Goal: Task Accomplishment & Management: Complete application form

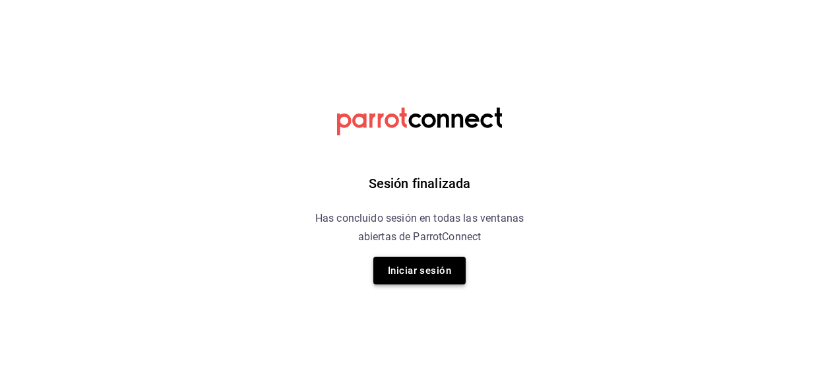
click at [446, 269] on button "Iniciar sesión" at bounding box center [419, 271] width 92 height 28
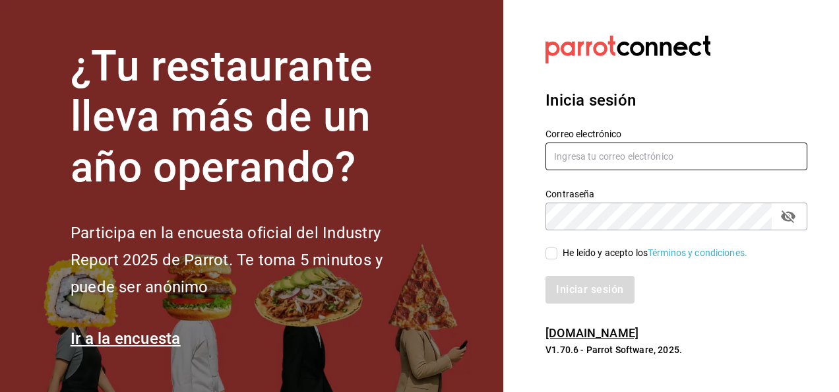
type input "[PERSON_NAME][EMAIL_ADDRESS][PERSON_NAME][DOMAIN_NAME]"
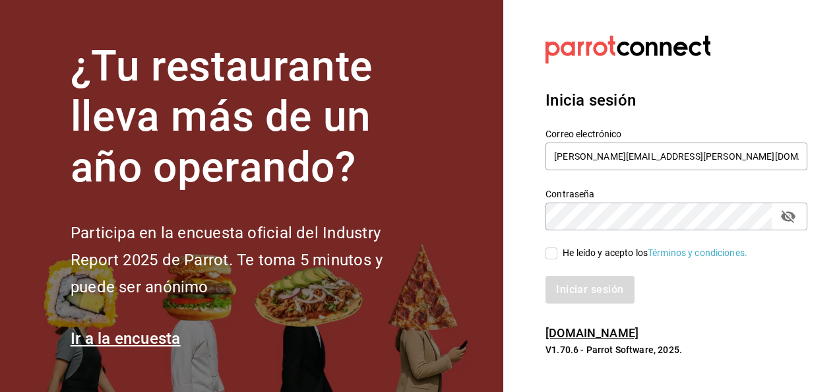
click at [553, 255] on input "He leído y acepto los Términos y condiciones." at bounding box center [551, 253] width 12 height 12
checkbox input "true"
click at [583, 289] on button "Iniciar sesión" at bounding box center [590, 290] width 90 height 28
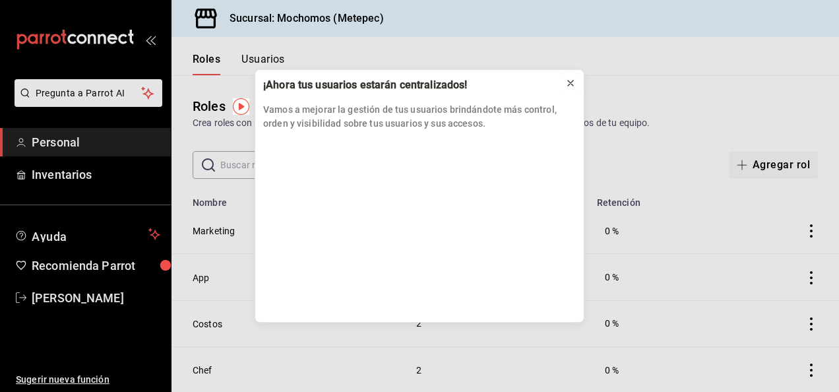
click at [574, 82] on icon at bounding box center [570, 83] width 11 height 11
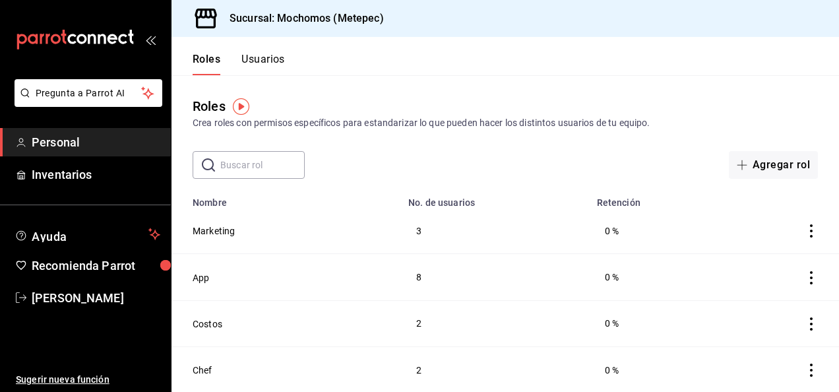
click at [251, 68] on button "Usuarios" at bounding box center [263, 64] width 44 height 22
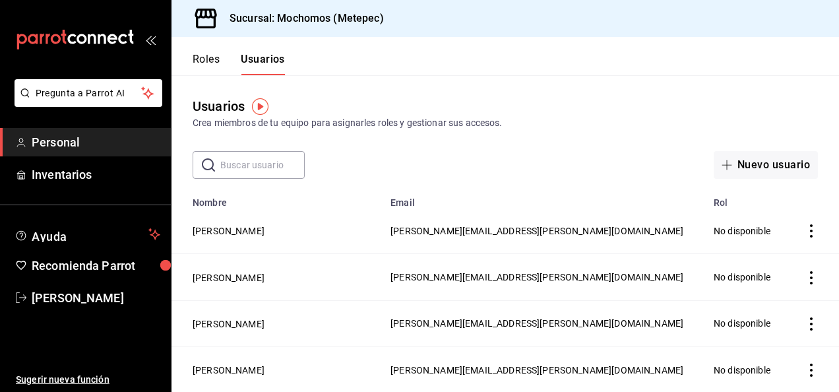
click at [248, 170] on input "text" at bounding box center [262, 165] width 84 height 26
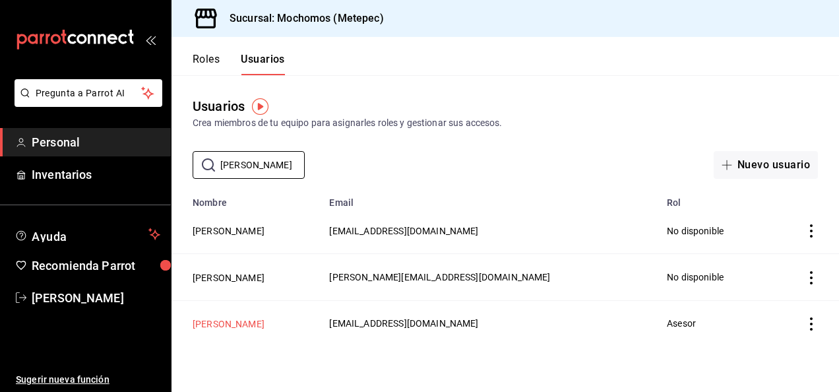
type input "ximena"
click at [234, 326] on button "Ximena Lopez" at bounding box center [229, 323] width 72 height 13
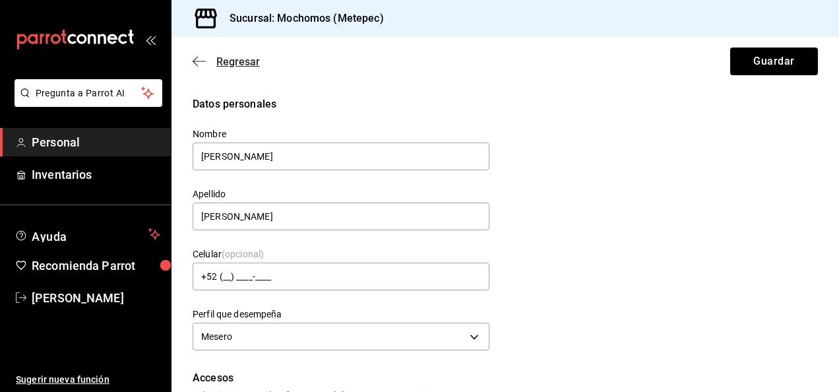
click at [204, 57] on icon "button" at bounding box center [199, 61] width 13 height 12
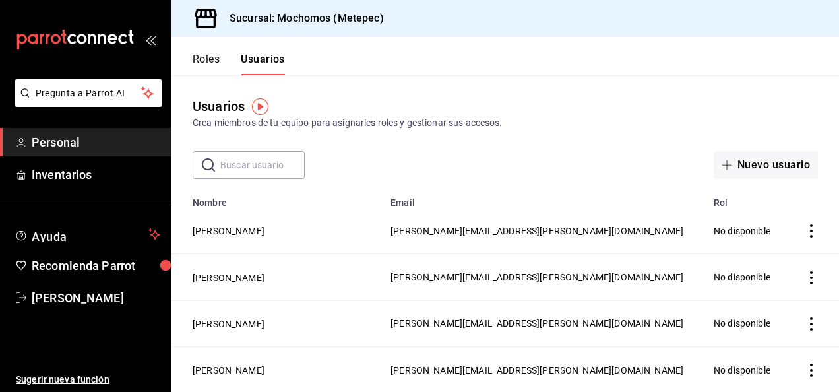
click at [266, 168] on input "text" at bounding box center [262, 165] width 84 height 26
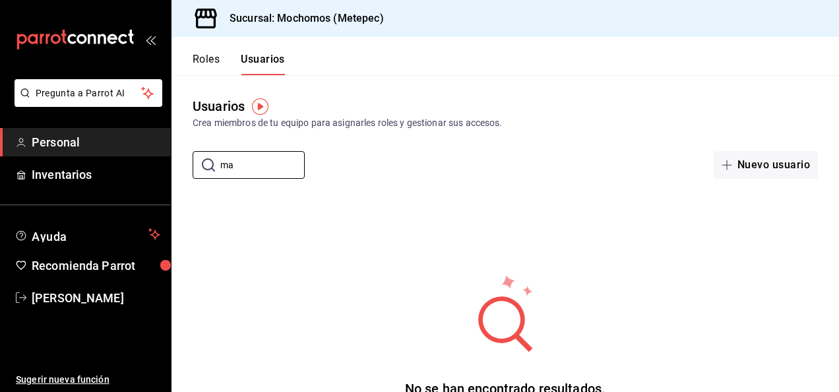
type input "m"
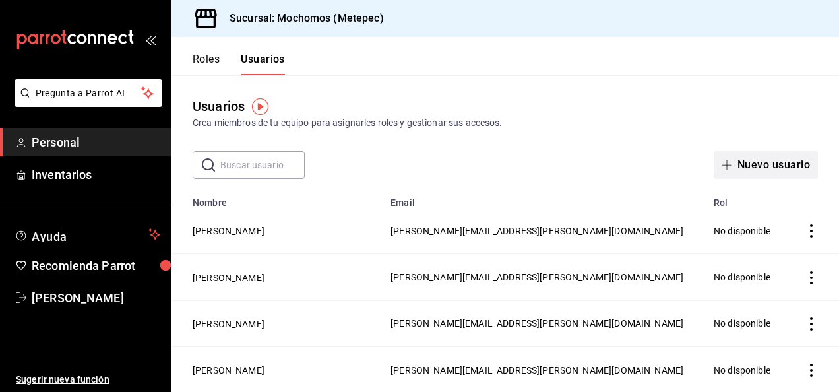
click at [770, 162] on button "Nuevo usuario" at bounding box center [766, 165] width 104 height 28
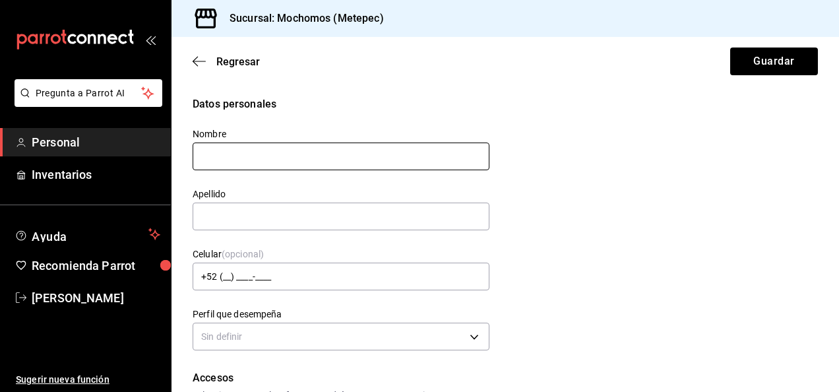
click at [350, 162] on input "text" at bounding box center [341, 156] width 297 height 28
type input "m"
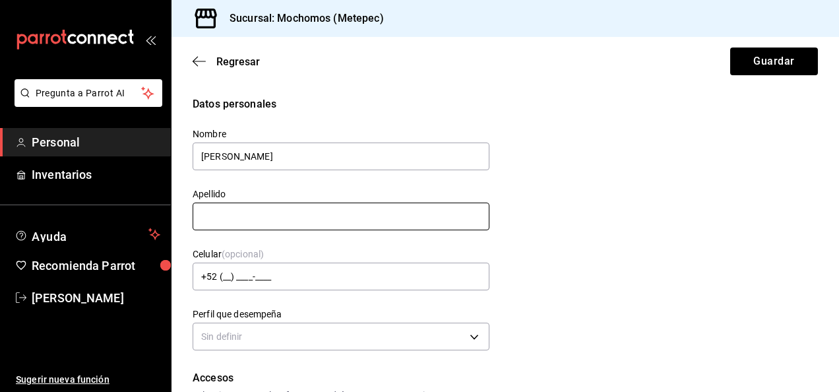
type input "MARIA"
click at [251, 224] on input "text" at bounding box center [341, 216] width 297 height 28
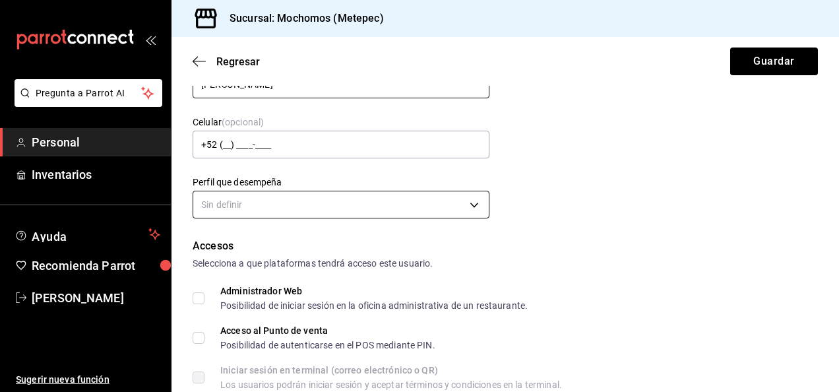
type input "GETZEMANI"
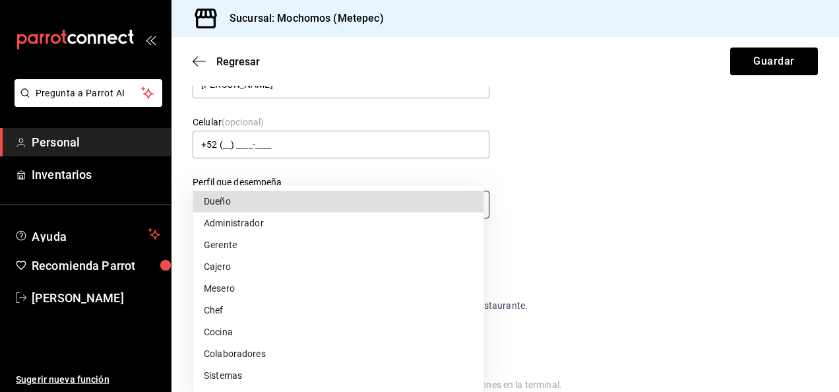
click at [282, 203] on body "Pregunta a Parrot AI Personal Inventarios Ayuda Recomienda Parrot Marla Suarez …" at bounding box center [419, 196] width 839 height 392
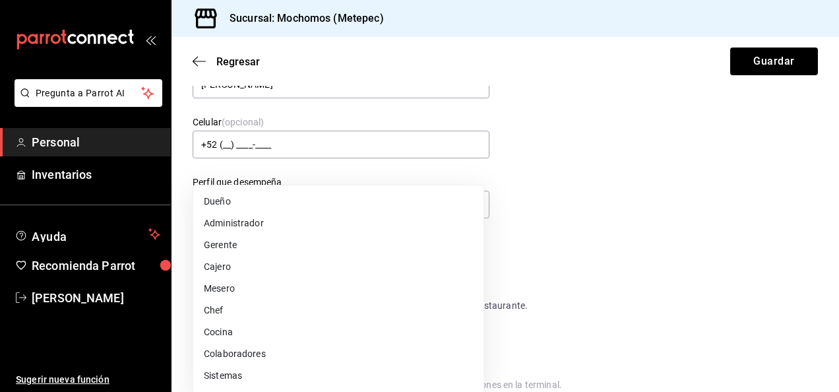
click at [249, 284] on li "Mesero" at bounding box center [338, 289] width 290 height 22
type input "WAITER"
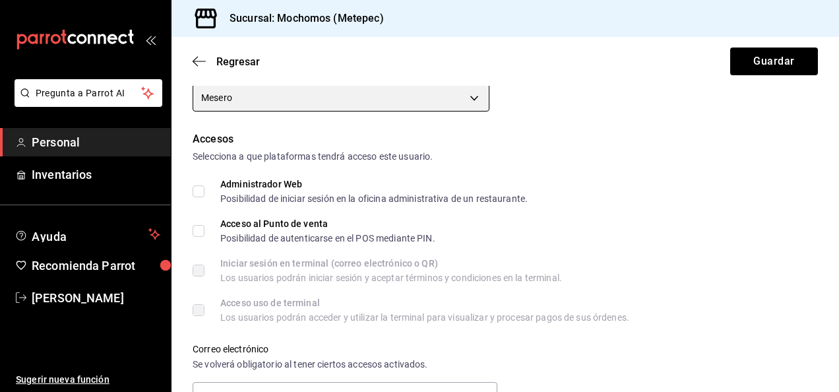
scroll to position [264, 0]
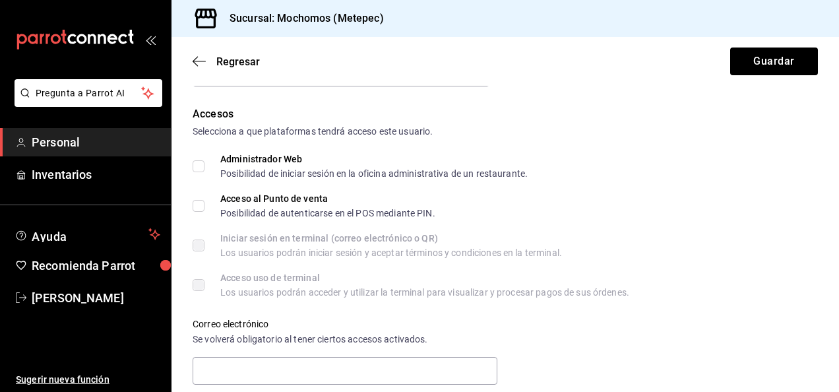
click at [202, 204] on input "Acceso al Punto de venta Posibilidad de autenticarse en el POS mediante PIN." at bounding box center [199, 206] width 12 height 12
checkbox input "true"
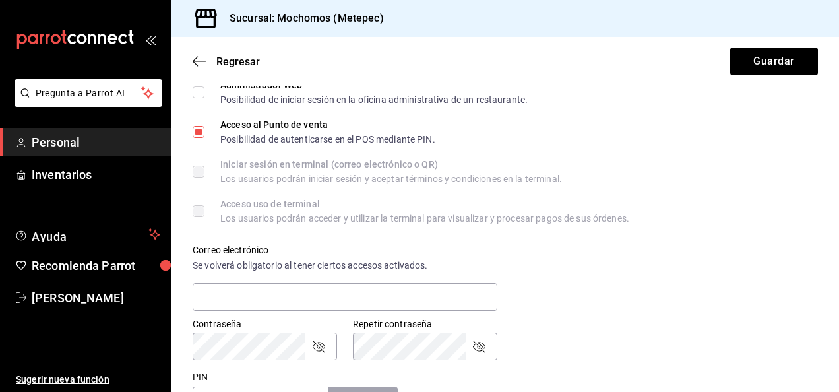
scroll to position [396, 0]
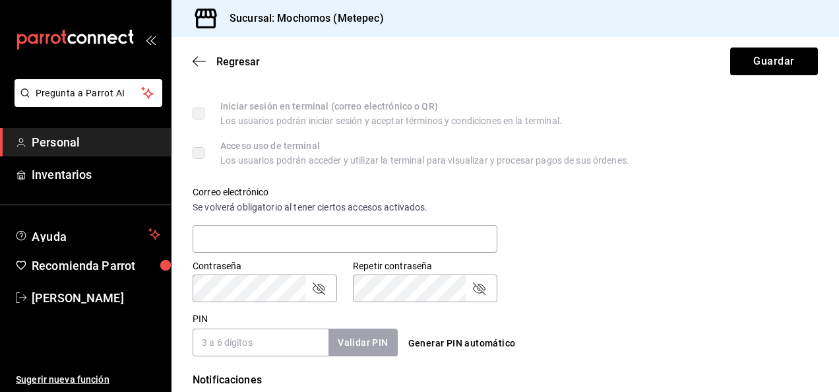
click at [337, 346] on div "Validar PIN" at bounding box center [362, 342] width 69 height 27
click at [286, 342] on input "PIN" at bounding box center [261, 342] width 136 height 28
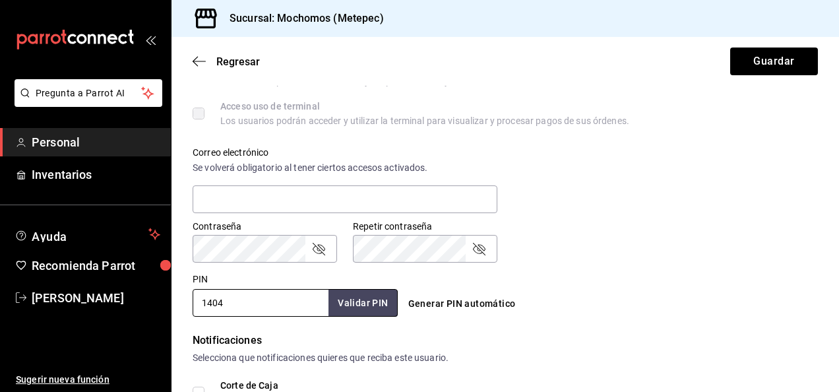
scroll to position [528, 0]
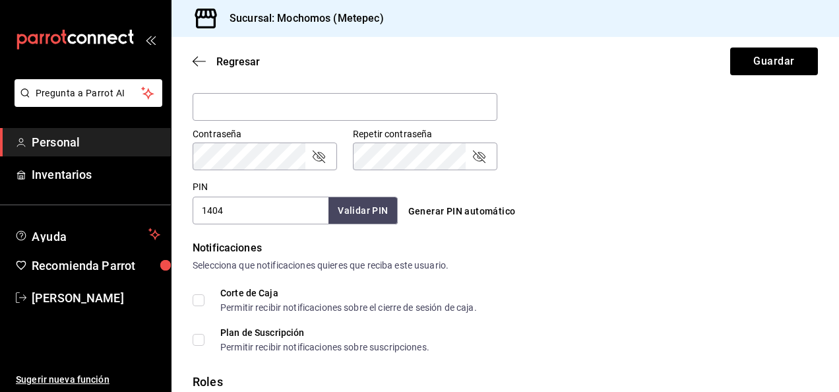
type input "1404"
click at [367, 215] on button "Validar PIN" at bounding box center [362, 211] width 70 height 28
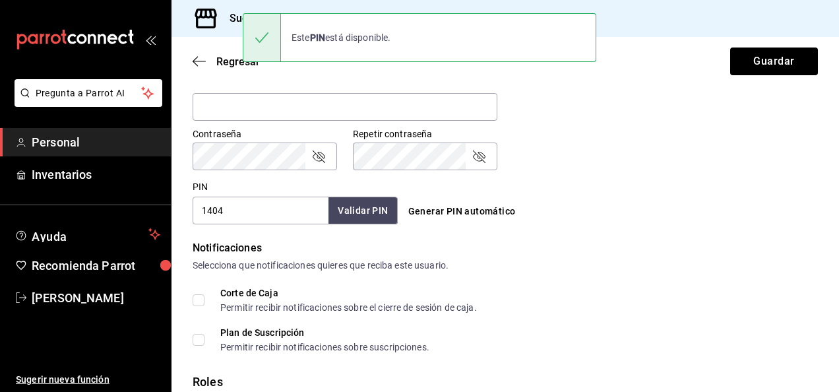
scroll to position [623, 0]
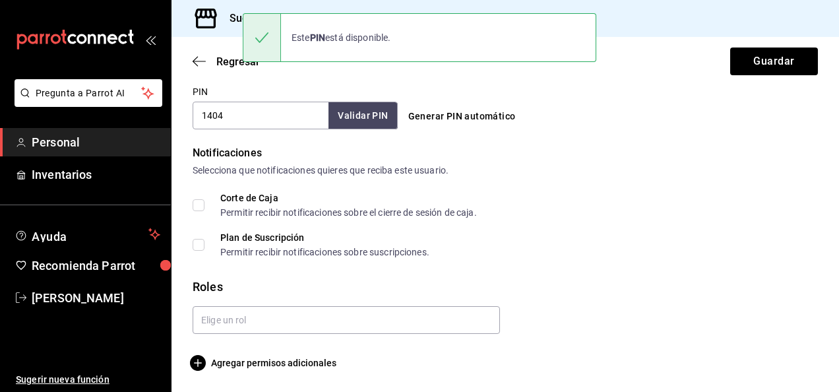
click at [338, 305] on div at bounding box center [341, 314] width 318 height 38
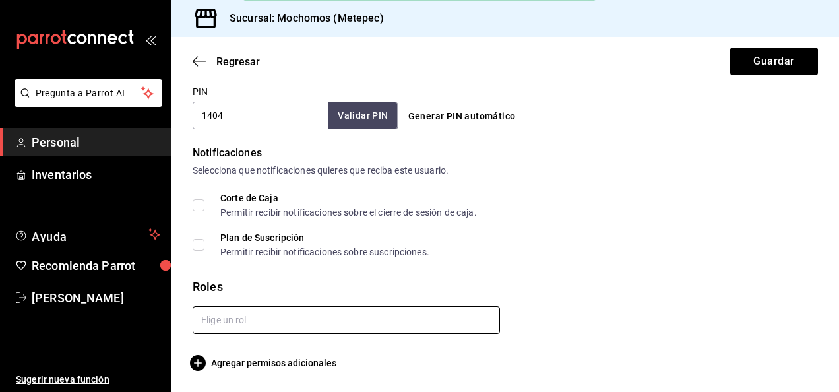
click at [328, 317] on input "text" at bounding box center [346, 320] width 307 height 28
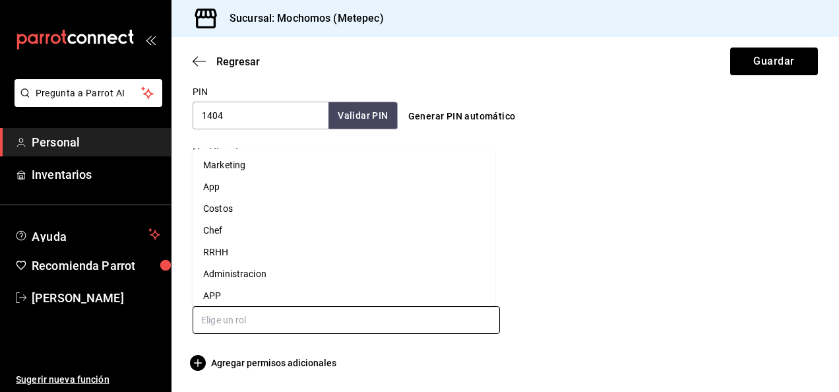
scroll to position [115, 0]
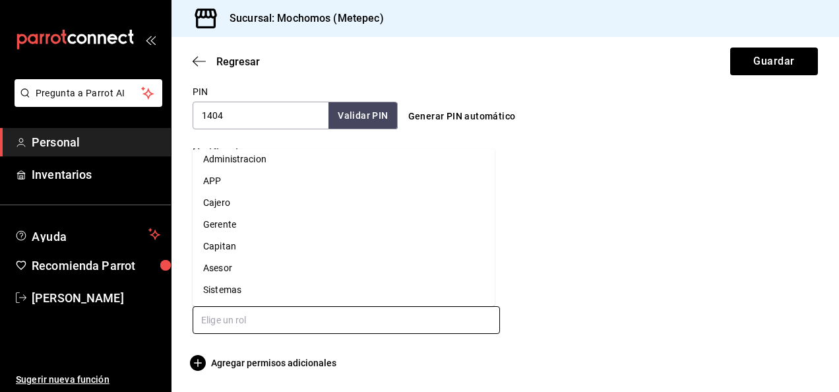
click at [265, 266] on li "Asesor" at bounding box center [344, 268] width 302 height 22
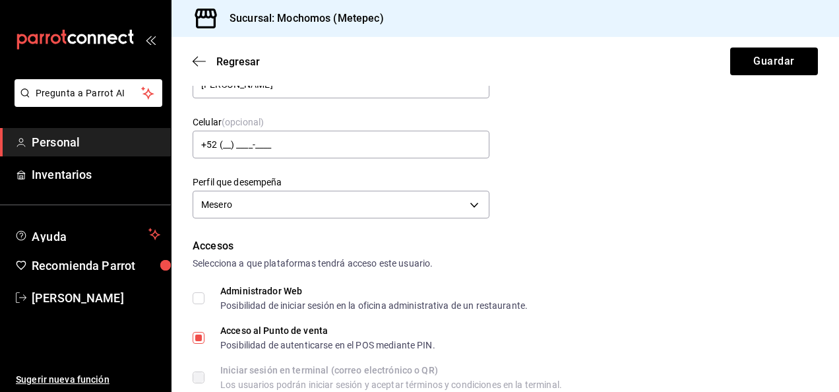
scroll to position [0, 0]
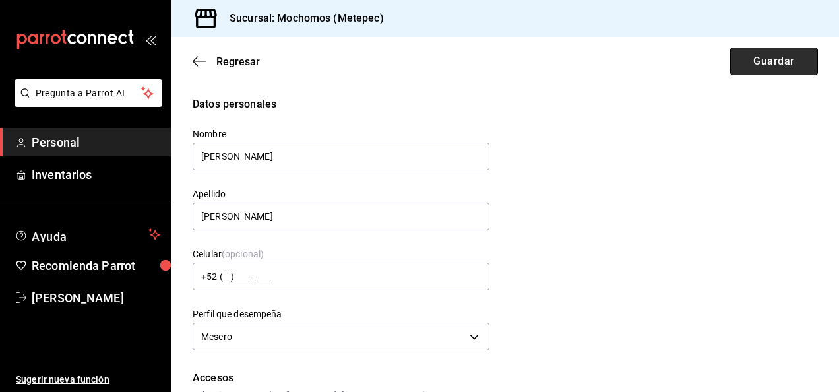
click at [768, 61] on button "Guardar" at bounding box center [774, 61] width 88 height 28
